Goal: Task Accomplishment & Management: Use online tool/utility

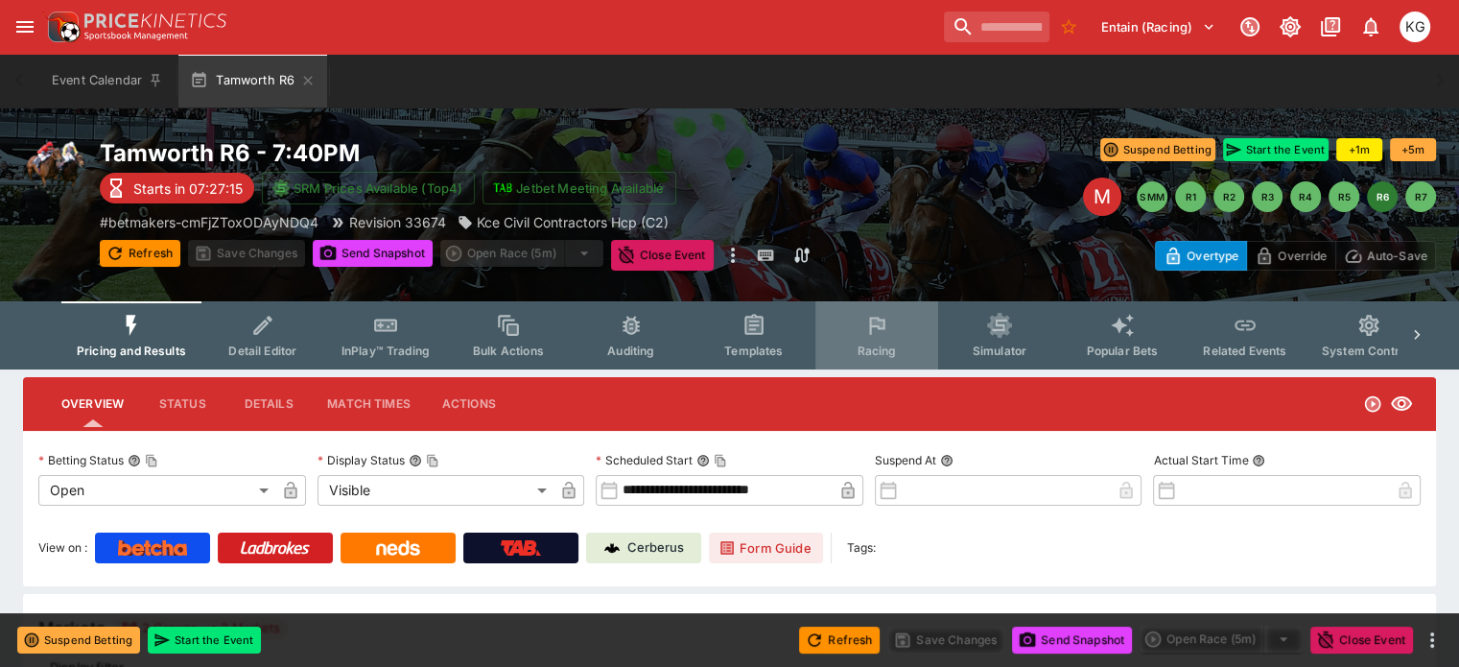
click at [896, 348] on span "Racing" at bounding box center [876, 350] width 39 height 14
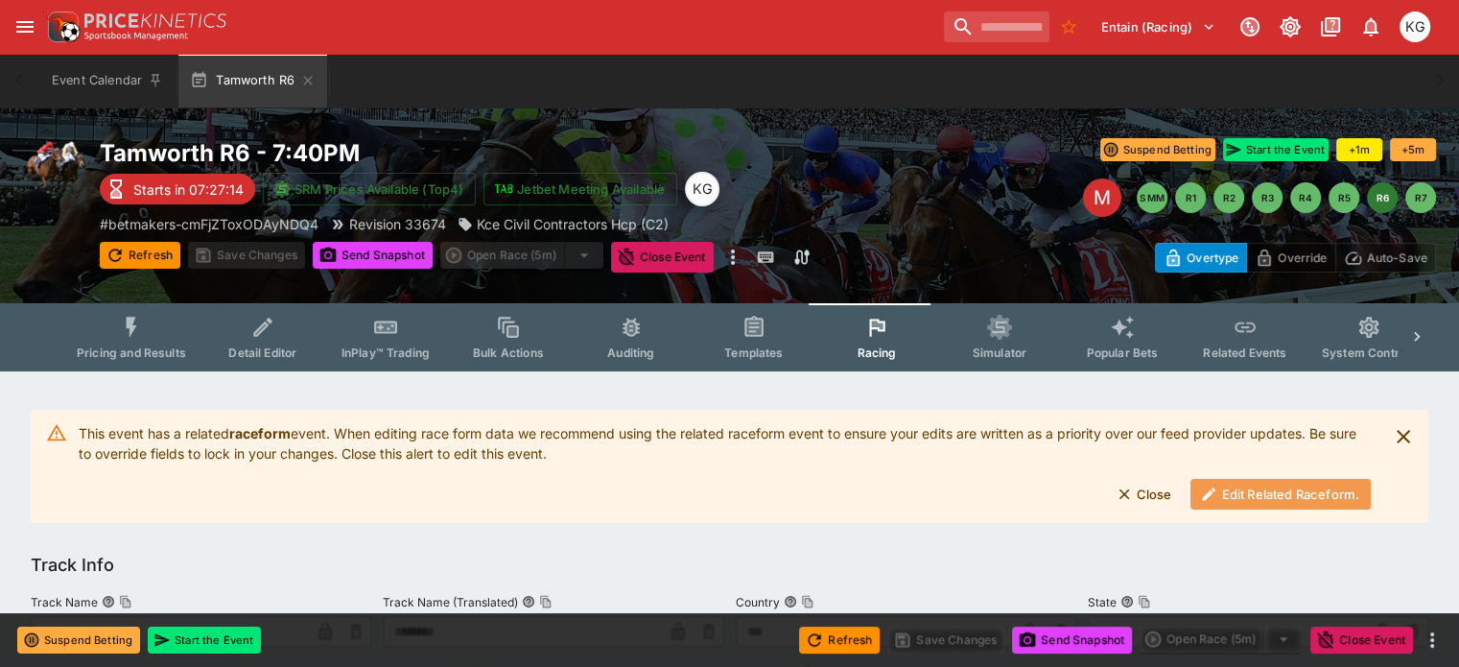
click at [1223, 491] on button "Edit Related Raceform." at bounding box center [1281, 494] width 180 height 31
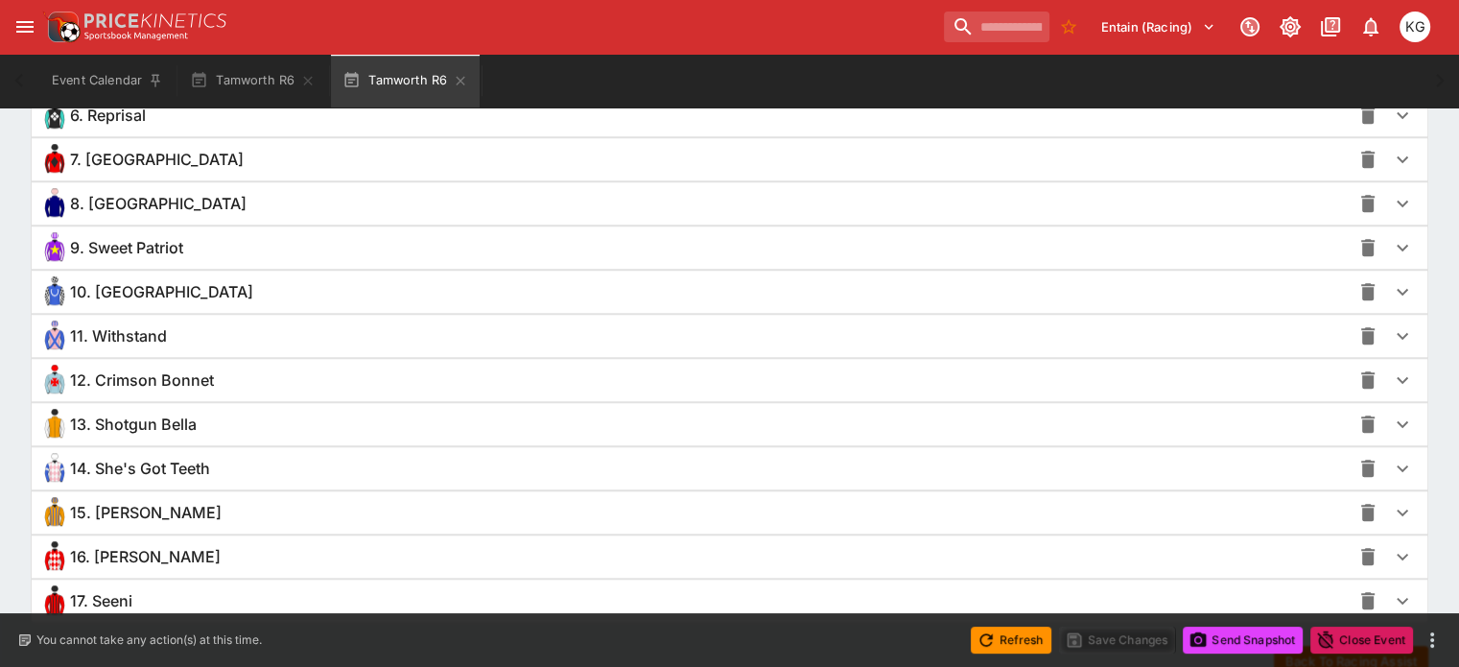
scroll to position [1635, 0]
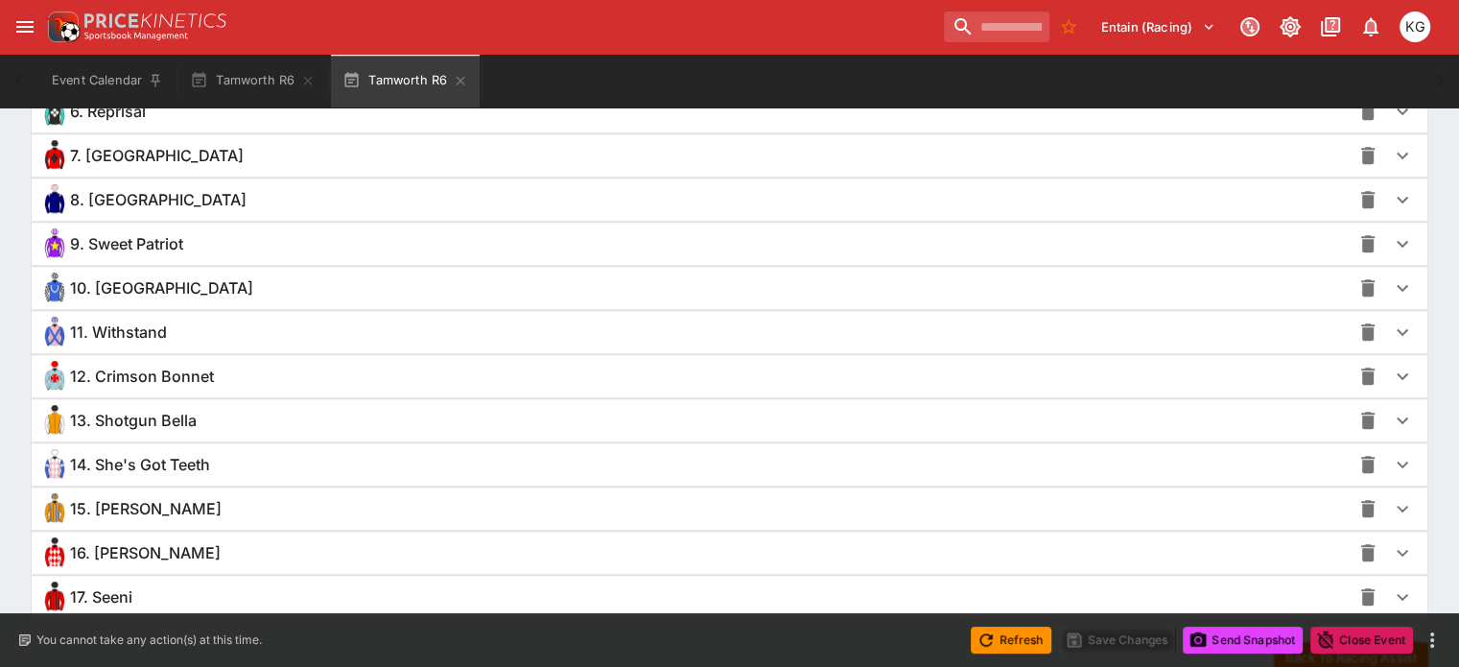
click at [1391, 506] on icon "button" at bounding box center [1402, 508] width 23 height 23
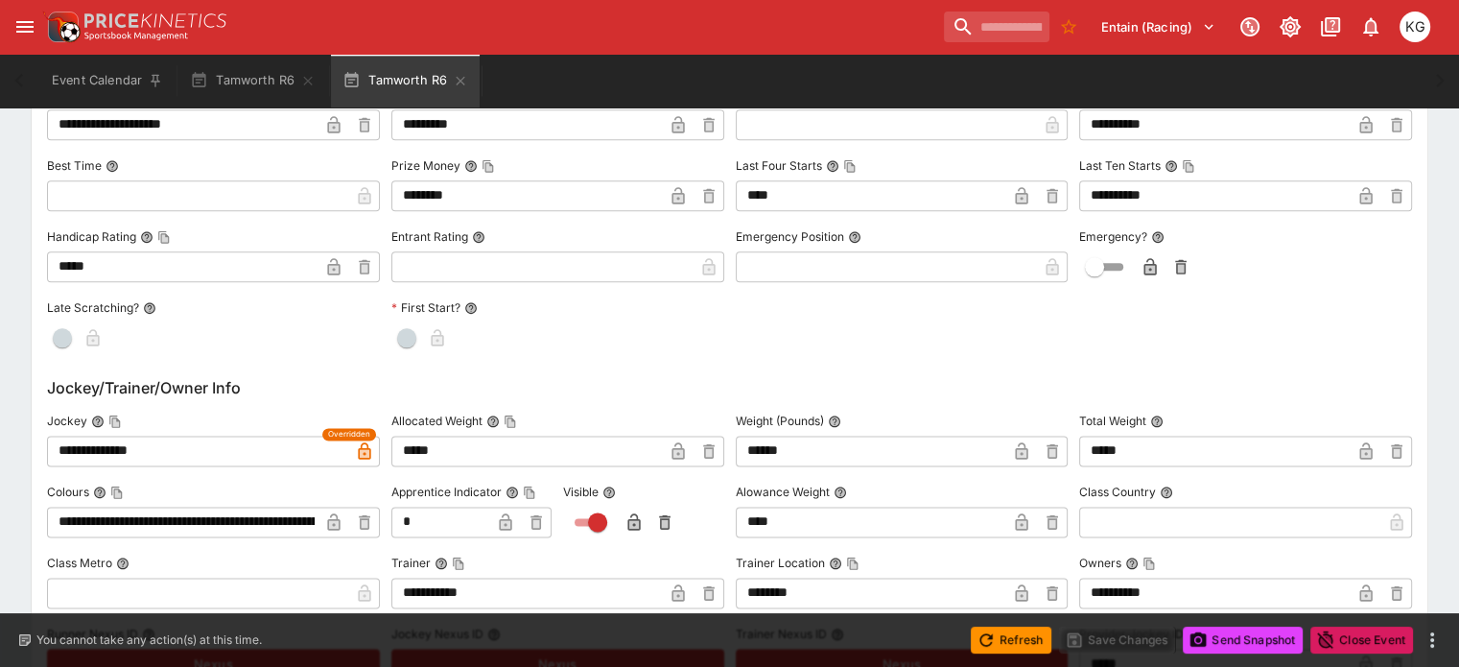
scroll to position [2402, 0]
